Goal: Information Seeking & Learning: Find contact information

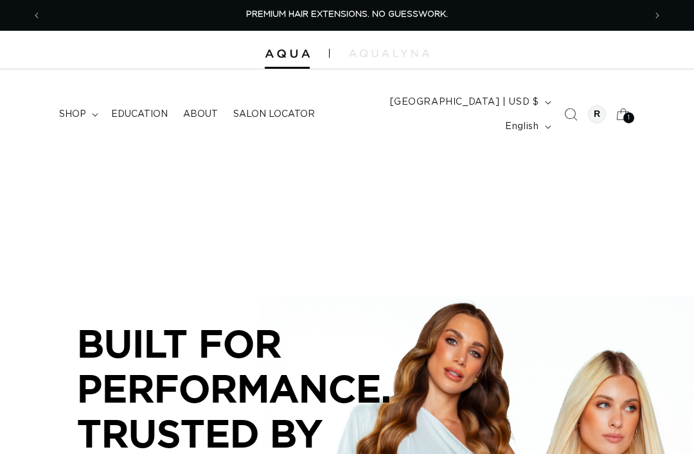
click at [624, 112] on icon at bounding box center [623, 114] width 28 height 28
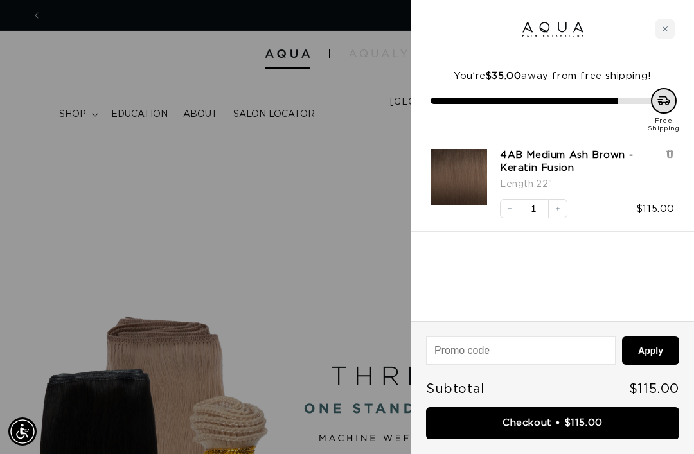
scroll to position [0, 1205]
click at [674, 154] on icon at bounding box center [670, 154] width 10 height 10
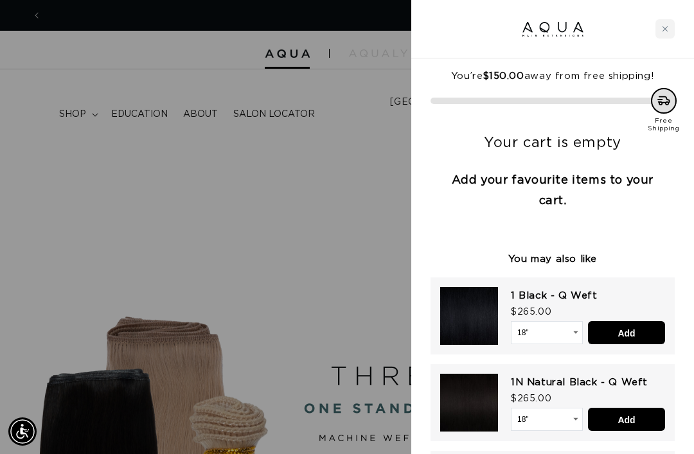
scroll to position [0, 0]
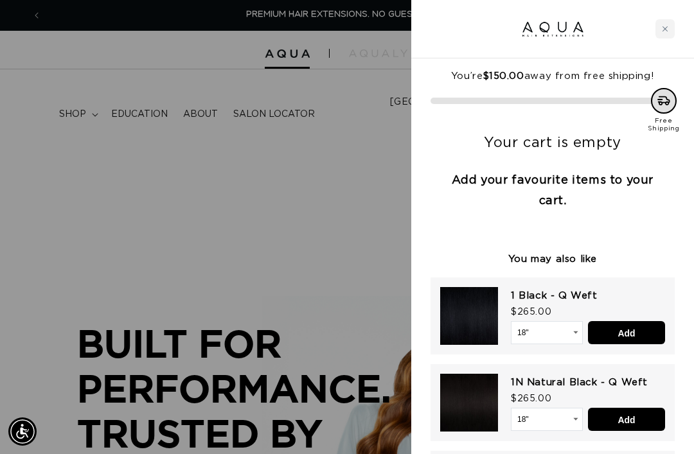
click at [658, 31] on div "Close cart" at bounding box center [664, 28] width 19 height 19
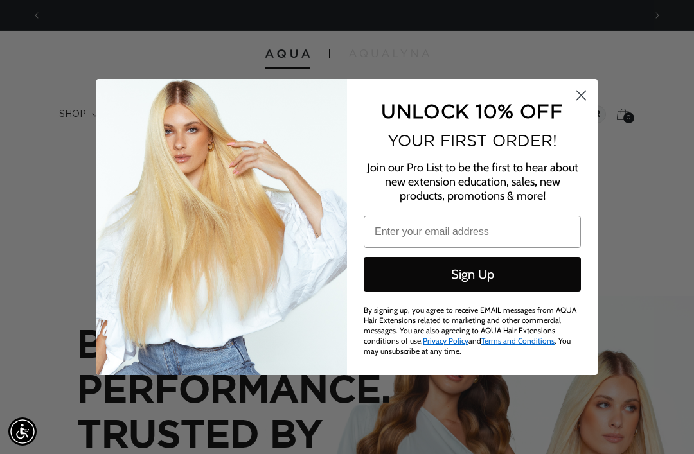
click at [581, 86] on circle "Close dialog" at bounding box center [580, 95] width 21 height 21
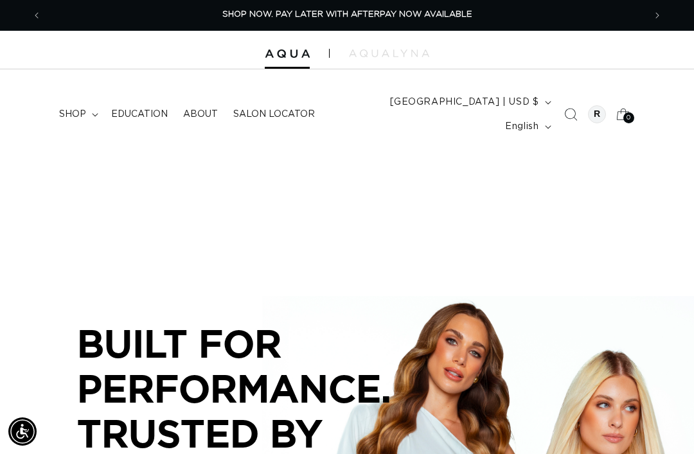
scroll to position [0, 1205]
click at [86, 110] on summary "shop" at bounding box center [77, 114] width 52 height 27
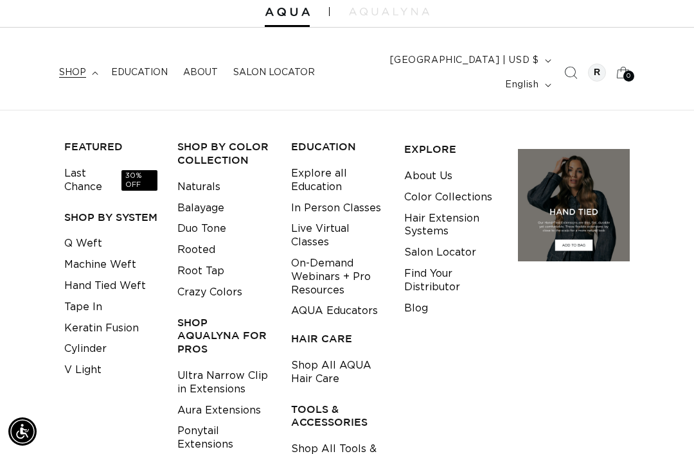
click at [597, 67] on div at bounding box center [597, 73] width 18 height 18
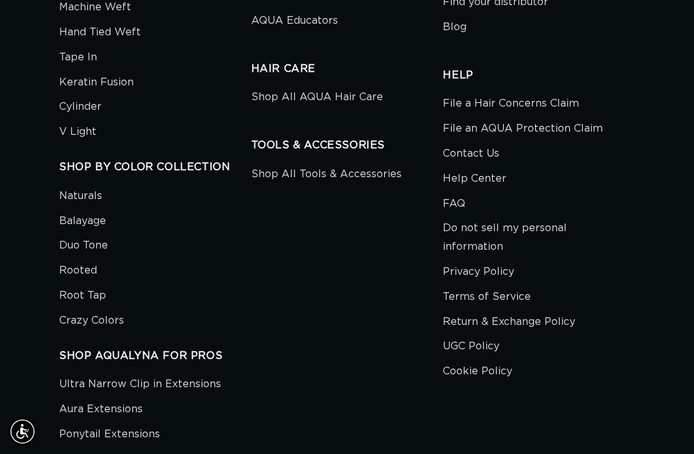
scroll to position [0, 602]
click at [112, 308] on link "Crazy Colors" at bounding box center [91, 320] width 65 height 25
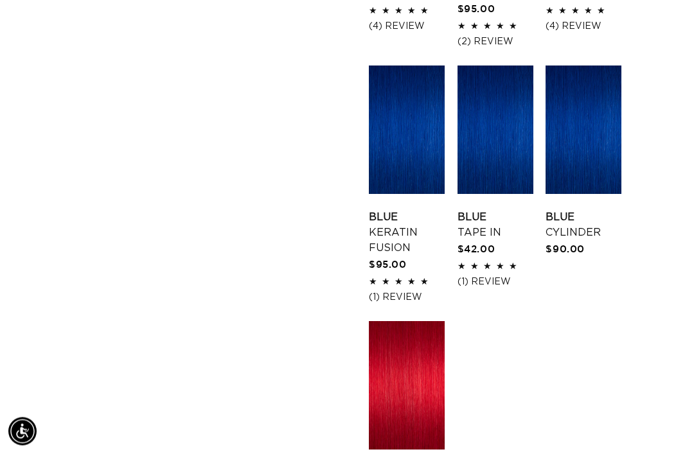
scroll to position [1437, 0]
click at [489, 209] on link "Blue Tape In" at bounding box center [495, 224] width 76 height 31
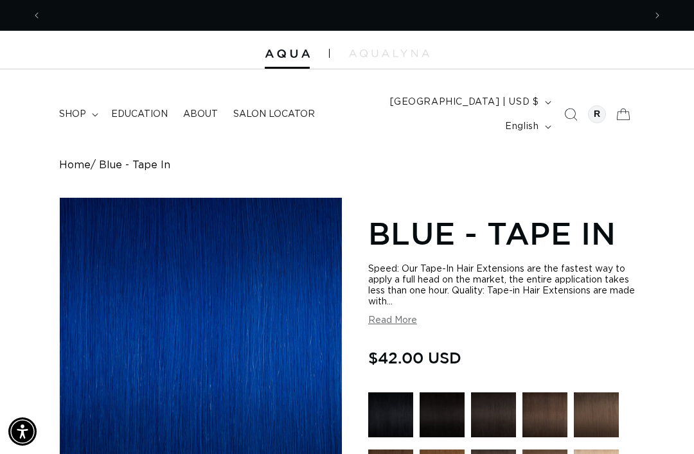
scroll to position [0, 602]
click at [593, 110] on div at bounding box center [597, 114] width 18 height 18
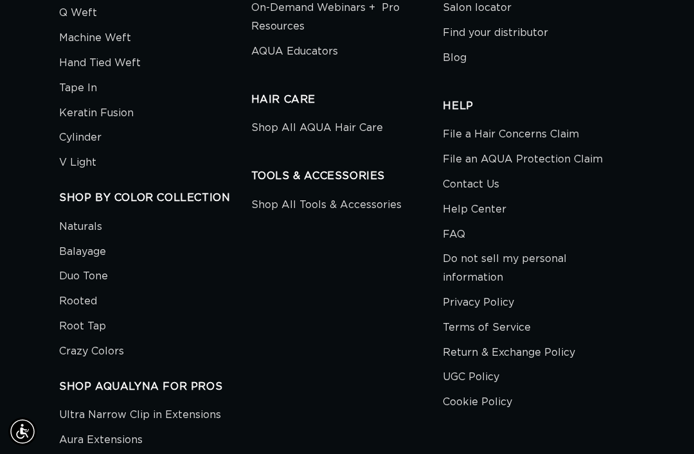
click at [486, 172] on link "Contact Us" at bounding box center [471, 184] width 57 height 25
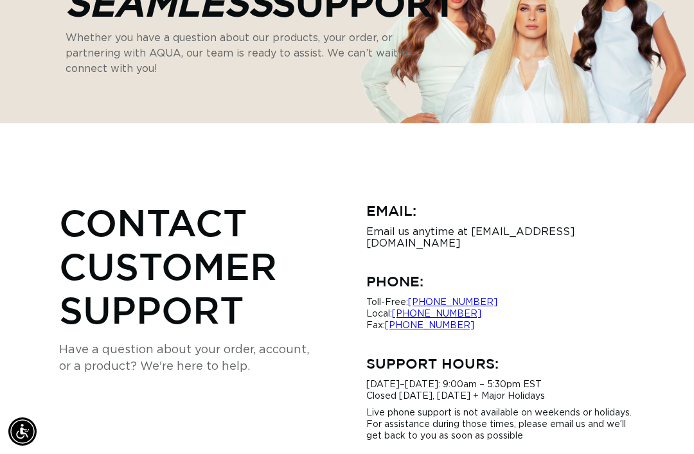
scroll to position [216, 0]
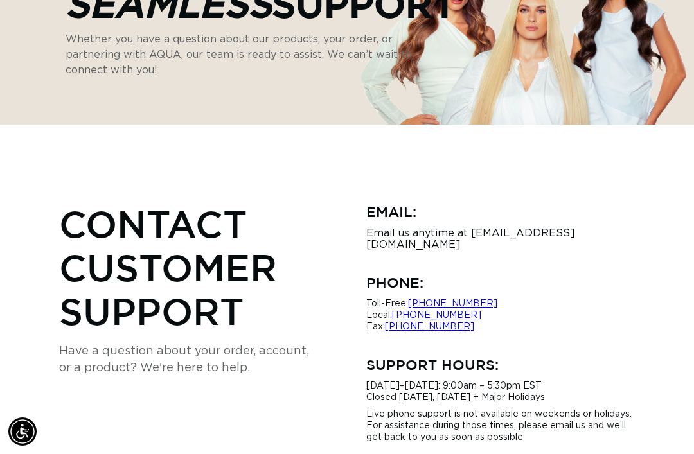
click at [561, 227] on p "Email us anytime at hi@aquahairextensions.com" at bounding box center [500, 238] width 268 height 23
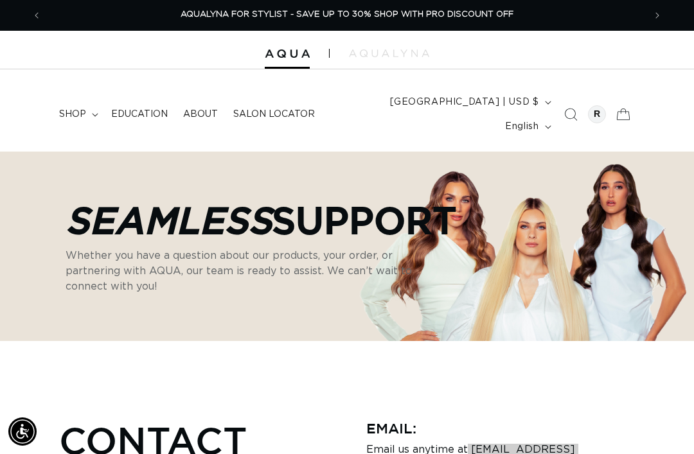
scroll to position [0, 1205]
click at [101, 3] on div "AQUALYNA FOR STYLIST - SAVE UP TO 30% SHOP WITH PRO DISCOUNT OFF" at bounding box center [347, 15] width 592 height 30
click at [563, 419] on div "Email: Email us anytime at hi@aquahairextensions.com" at bounding box center [500, 442] width 268 height 49
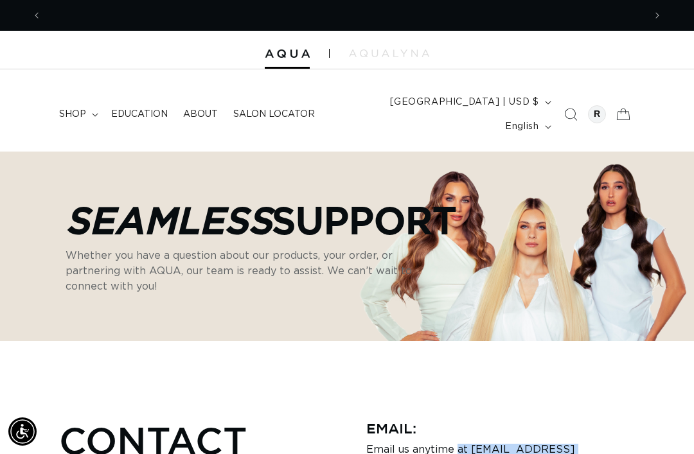
scroll to position [0, 602]
copy p "hi@aquahairextensions.com"
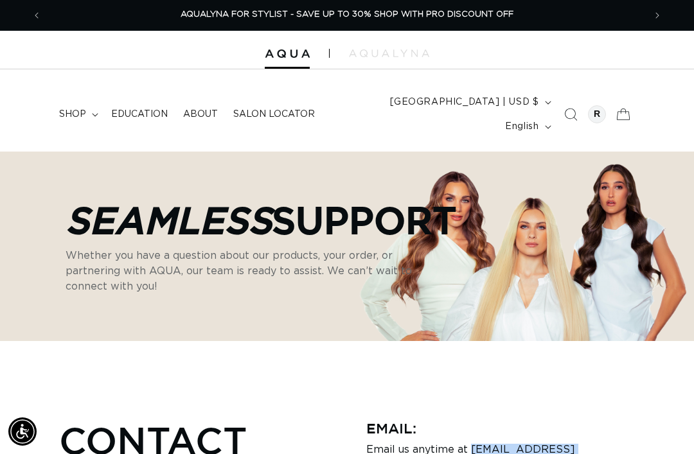
click at [73, 109] on span "shop" at bounding box center [72, 115] width 27 height 12
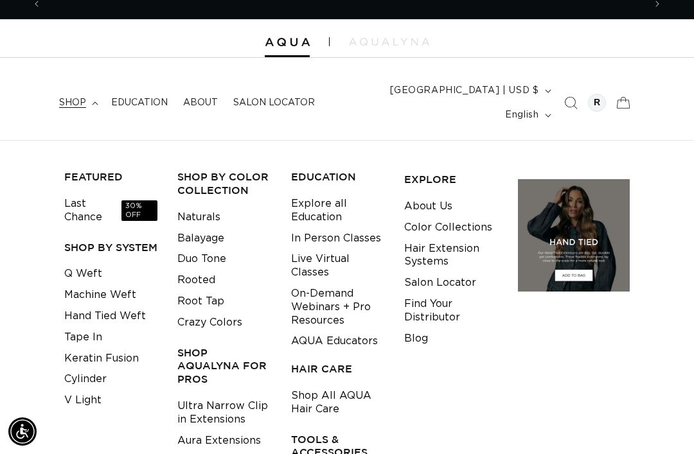
scroll to position [0, 0]
click at [98, 327] on link "Tape In" at bounding box center [83, 337] width 38 height 21
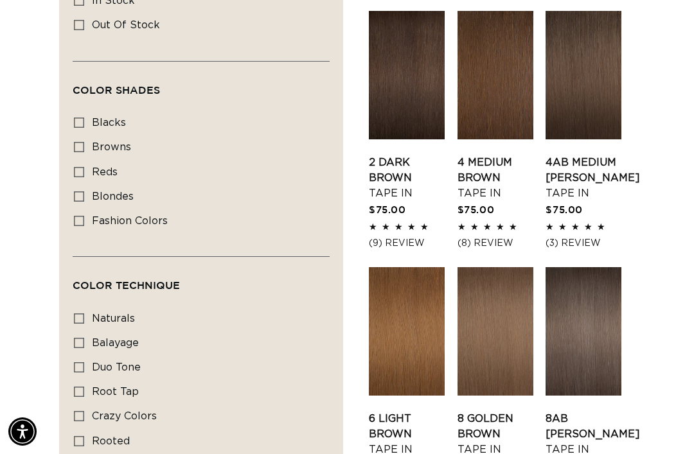
scroll to position [723, 0]
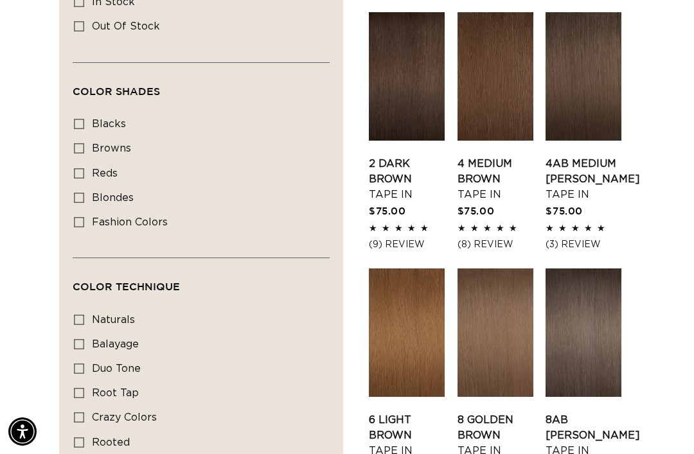
click at [92, 412] on span "crazy colors" at bounding box center [124, 417] width 65 height 10
click at [84, 412] on input "crazy colors crazy colors (8 products)" at bounding box center [79, 417] width 10 height 10
checkbox input "true"
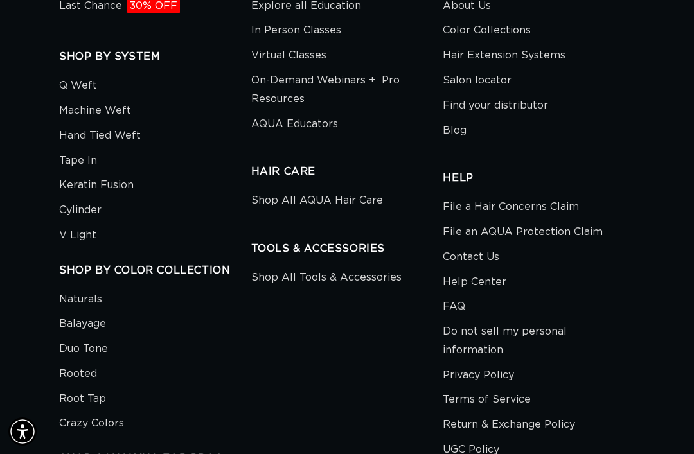
scroll to position [2526, 0]
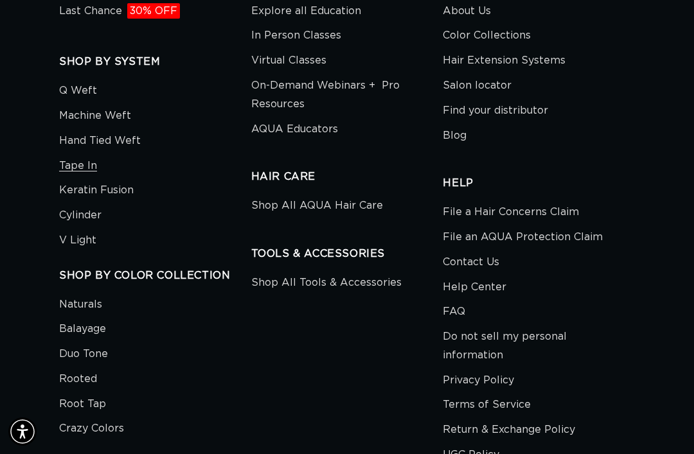
click at [488, 275] on link "Help Center" at bounding box center [475, 287] width 64 height 25
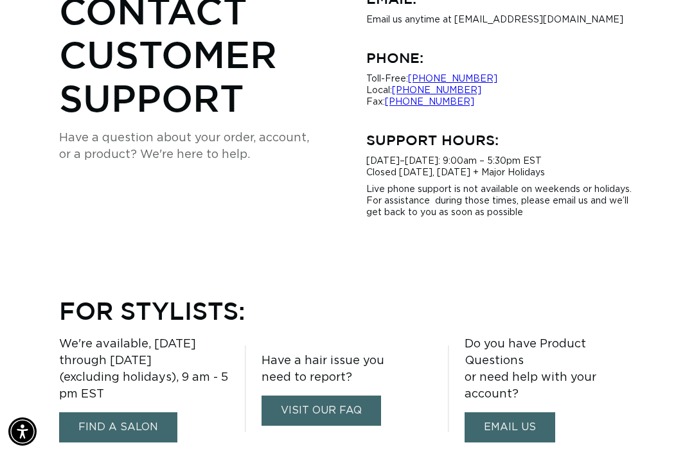
click at [119, 412] on link "FIND A SALON" at bounding box center [118, 427] width 118 height 30
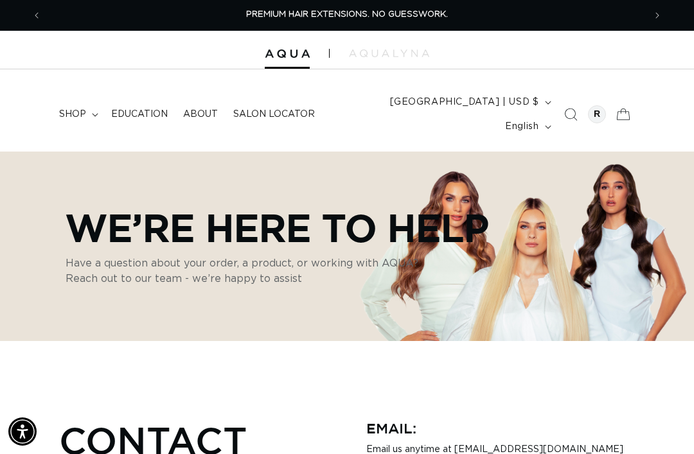
click at [590, 102] on div at bounding box center [596, 114] width 25 height 25
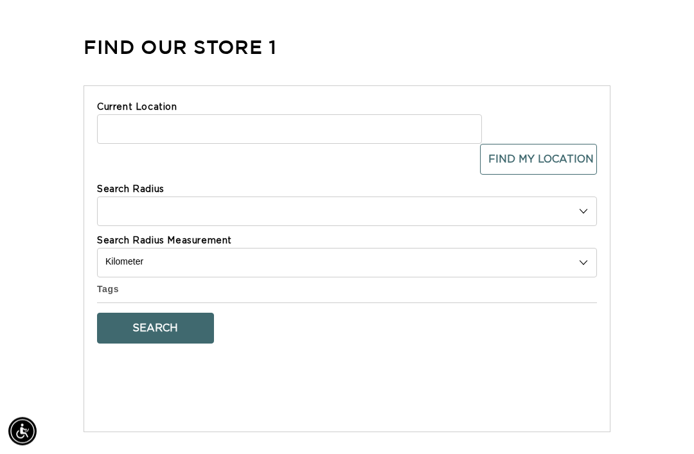
select select "m"
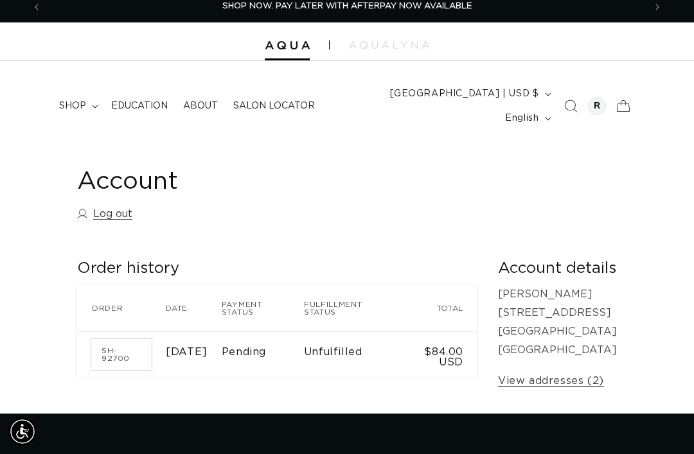
scroll to position [8, 0]
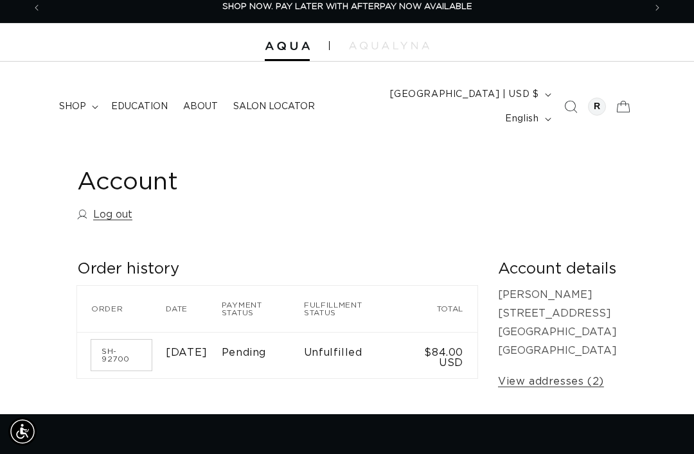
click at [599, 98] on div at bounding box center [597, 107] width 18 height 18
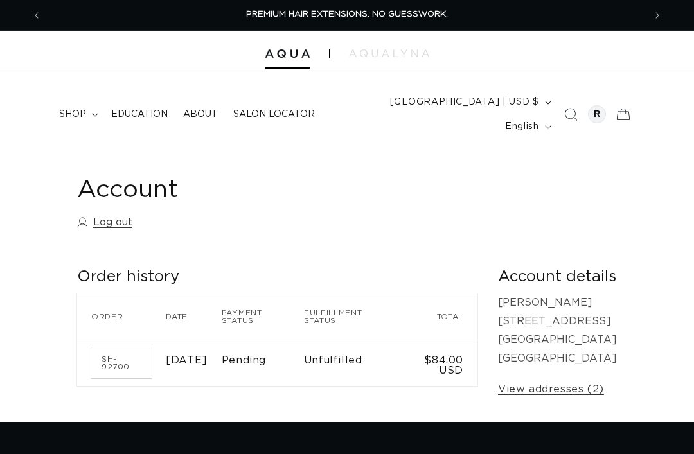
click at [595, 105] on div at bounding box center [597, 114] width 18 height 18
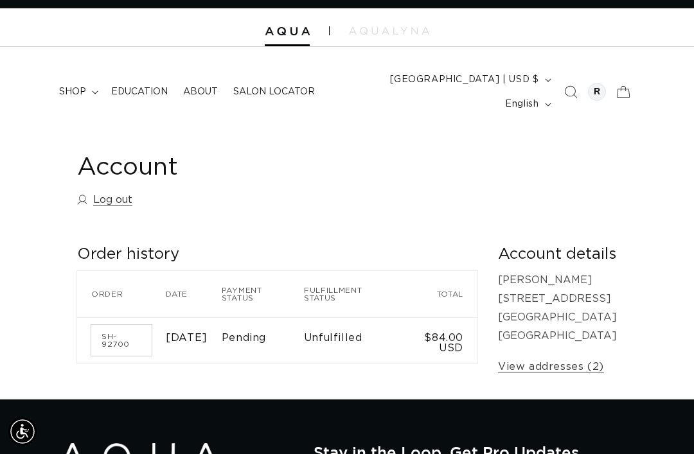
scroll to position [0, 602]
click at [568, 361] on link "View addresses (2)" at bounding box center [551, 367] width 106 height 19
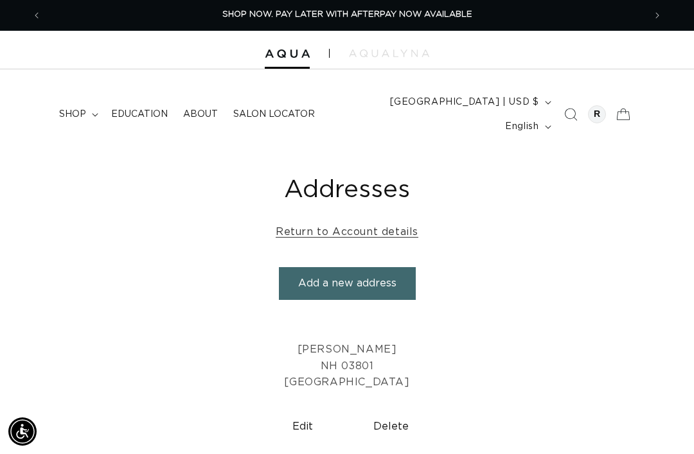
click at [597, 105] on div at bounding box center [597, 114] width 18 height 18
